Goal: Task Accomplishment & Management: Use online tool/utility

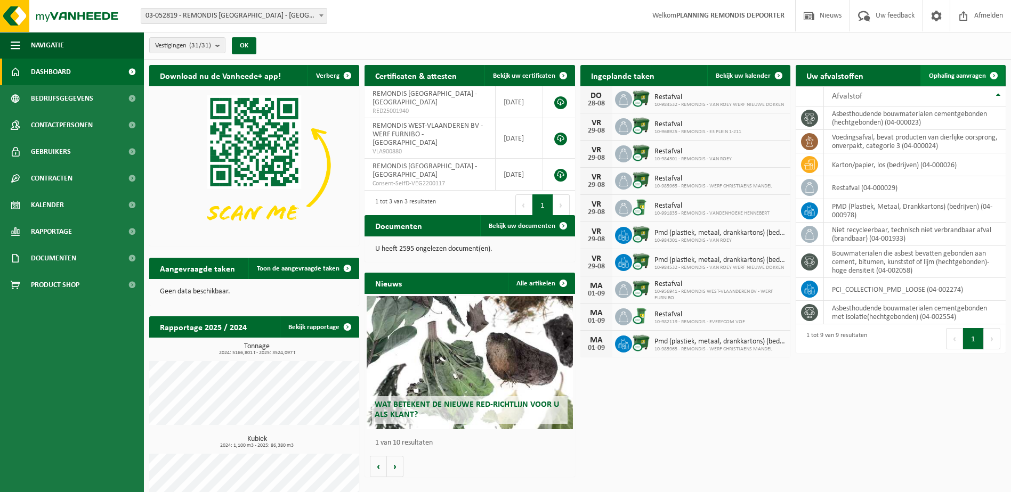
click at [963, 74] on span "Ophaling aanvragen" at bounding box center [957, 75] width 57 height 7
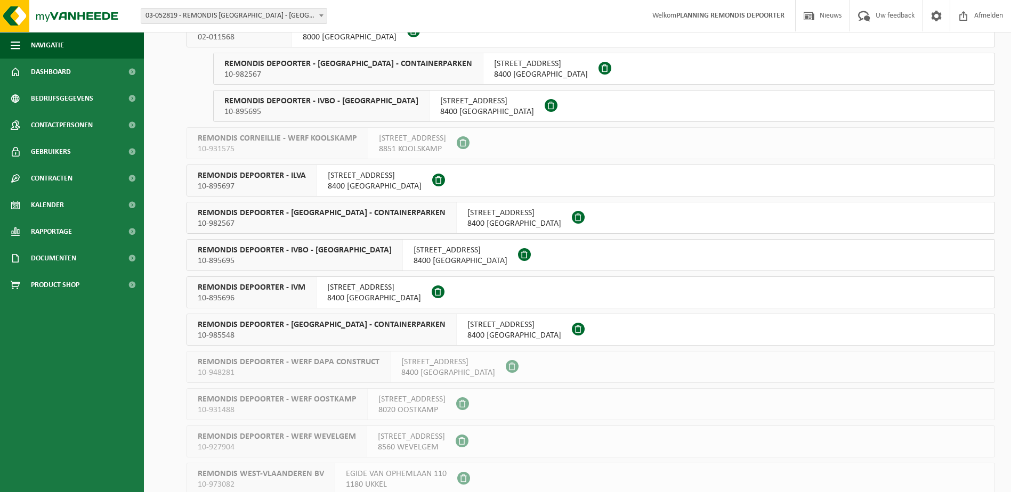
scroll to position [693, 0]
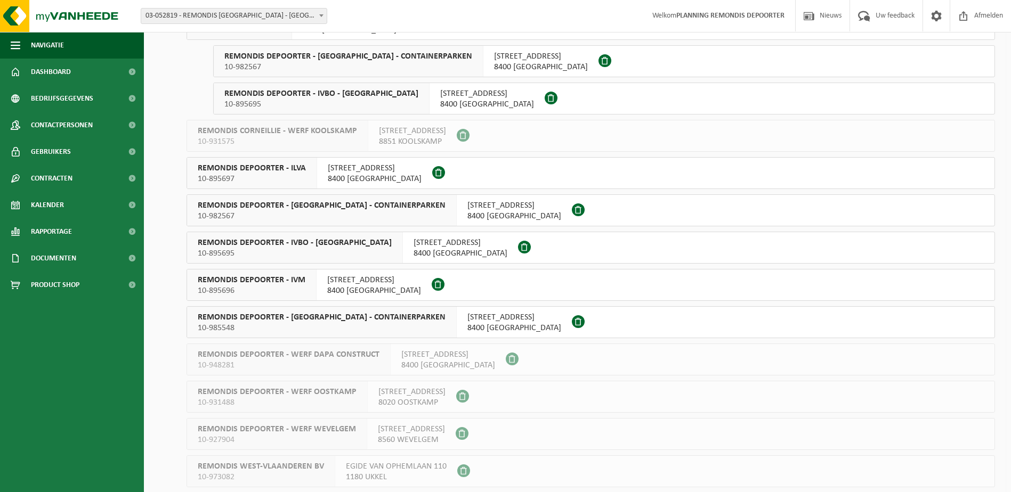
click at [270, 282] on span "REMONDIS DEPOORTER - IVM" at bounding box center [252, 280] width 108 height 11
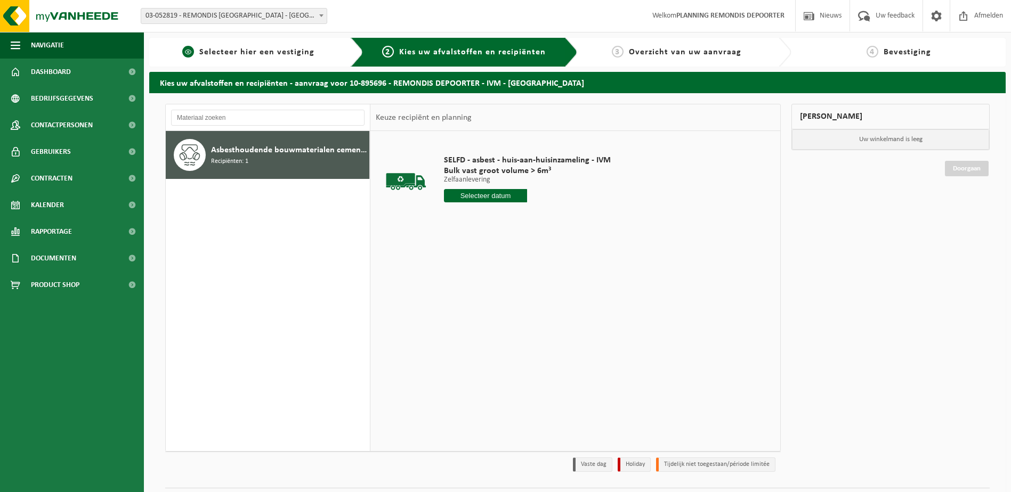
click at [273, 65] on div "1 Selecteer hier een vestiging" at bounding box center [256, 52] width 214 height 29
click at [267, 54] on span "Selecteer hier een vestiging" at bounding box center [256, 52] width 115 height 9
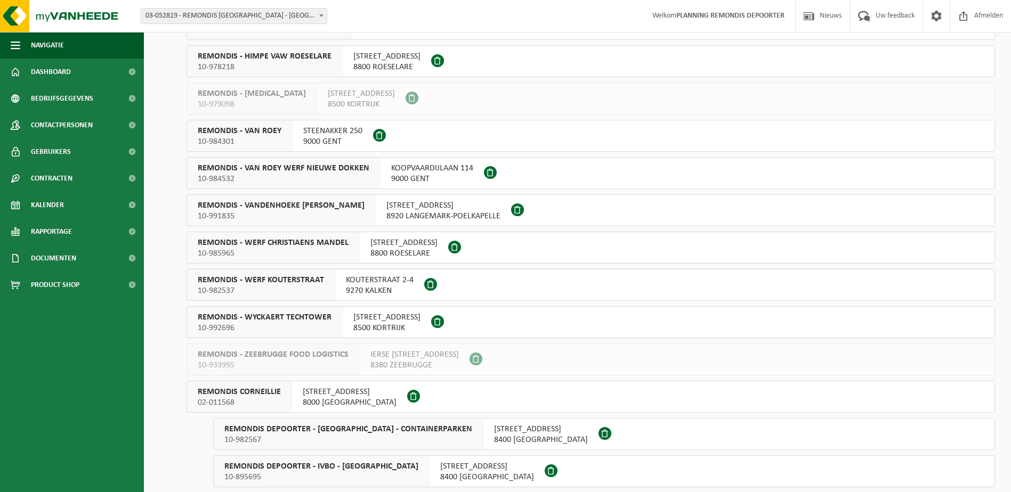
scroll to position [533, 0]
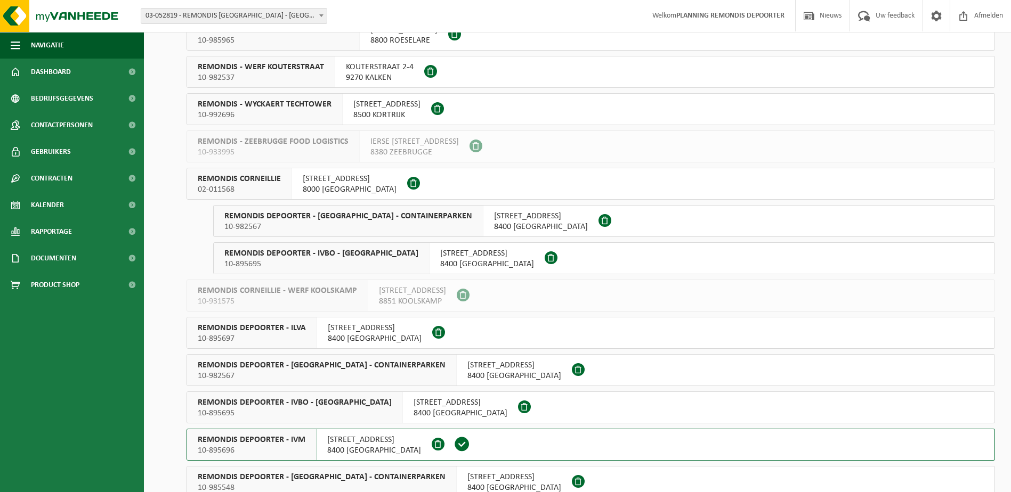
click at [313, 331] on div "REMONDIS DEPOORTER - ILVA 10-895697" at bounding box center [252, 333] width 130 height 31
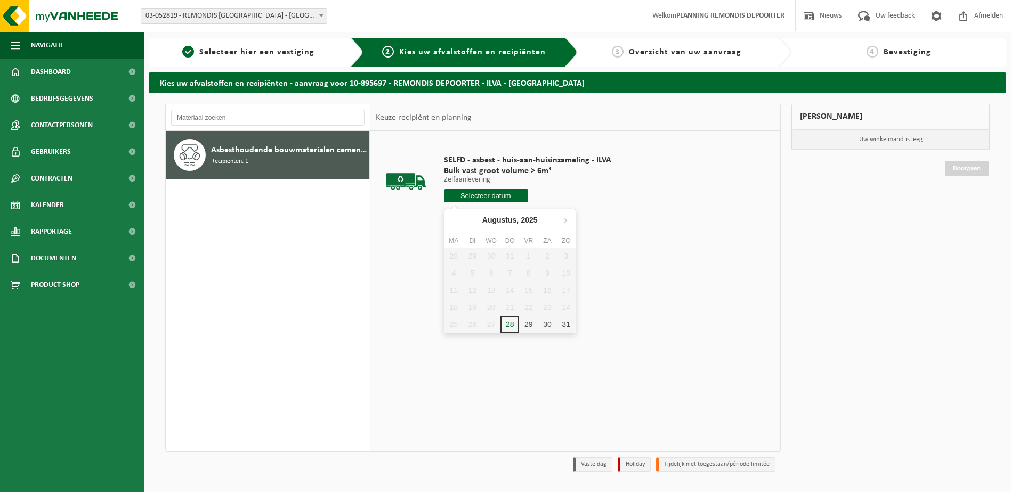
click at [498, 193] on input "text" at bounding box center [486, 195] width 84 height 13
click at [530, 321] on div "29" at bounding box center [528, 324] width 19 height 17
type input "Van 2025-08-29"
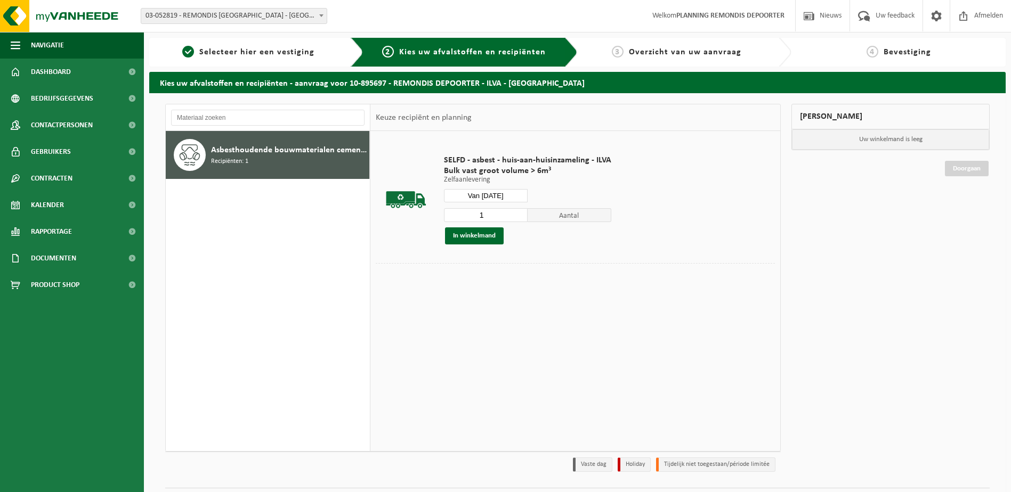
drag, startPoint x: 464, startPoint y: 236, endPoint x: 627, endPoint y: 218, distance: 164.5
click at [464, 236] on button "In winkelmand" at bounding box center [474, 236] width 59 height 17
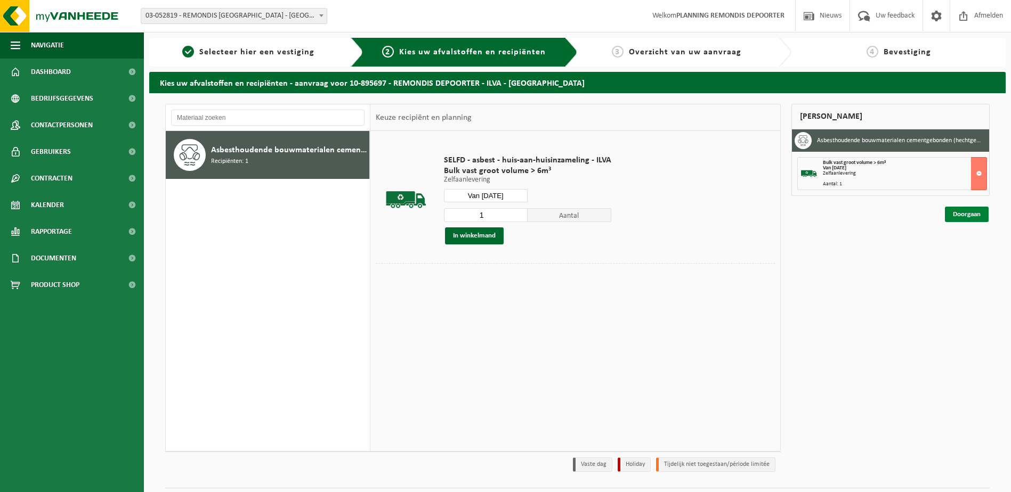
click at [976, 208] on link "Doorgaan" at bounding box center [967, 214] width 44 height 15
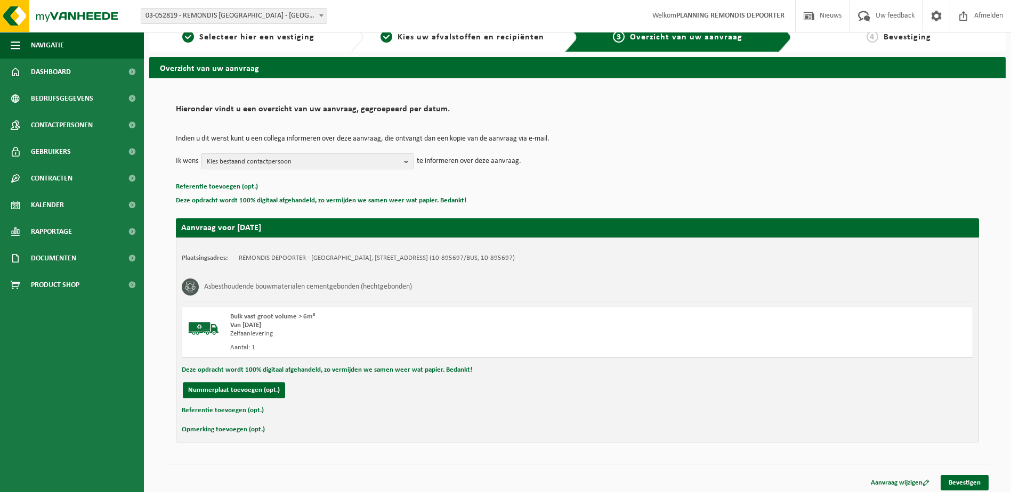
scroll to position [19, 0]
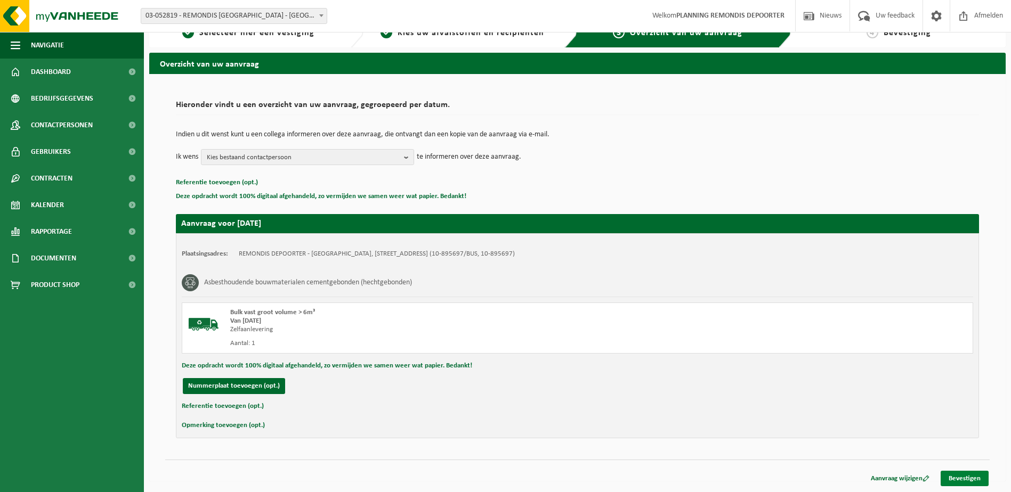
click at [967, 478] on link "Bevestigen" at bounding box center [964, 478] width 48 height 15
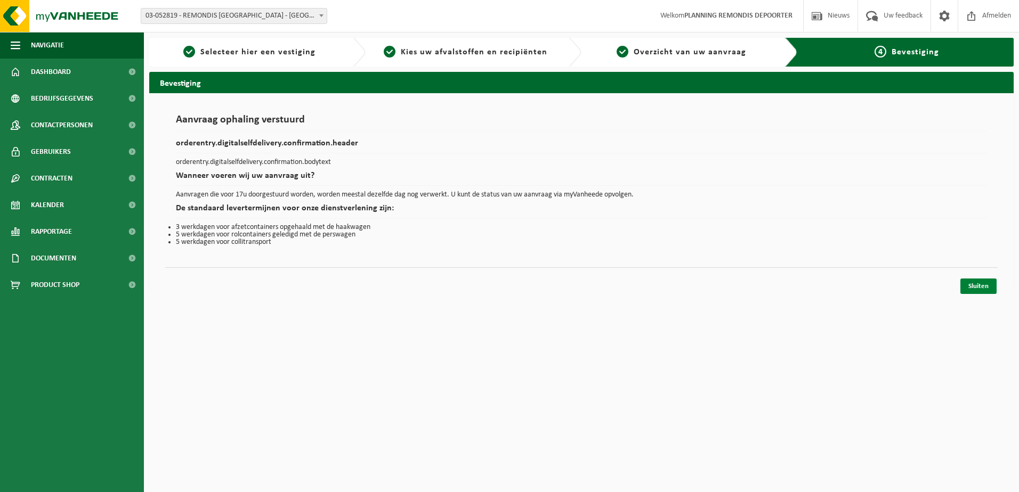
click at [987, 285] on link "Sluiten" at bounding box center [978, 286] width 36 height 15
